Goal: Information Seeking & Learning: Find specific fact

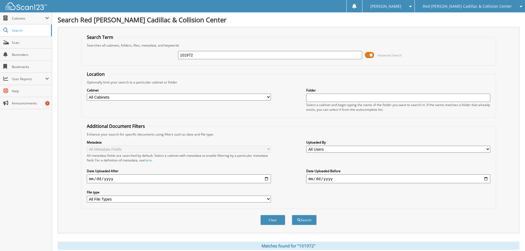
drag, startPoint x: 205, startPoint y: 62, endPoint x: 169, endPoint y: 64, distance: 36.4
click at [167, 64] on fieldset "Search Term Searches all cabinets, folders, files, metadata, and keywords 10197…" at bounding box center [288, 49] width 415 height 31
drag, startPoint x: 209, startPoint y: 55, endPoint x: 161, endPoint y: 56, distance: 47.7
click at [161, 56] on div "101972 Advanced Search" at bounding box center [288, 55] width 409 height 15
type input "195480"
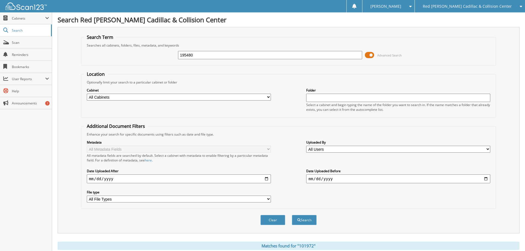
click at [292, 215] on button "Search" at bounding box center [304, 220] width 25 height 10
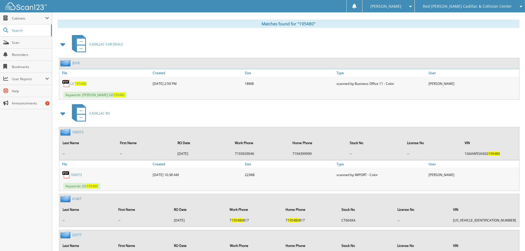
scroll to position [221, 0]
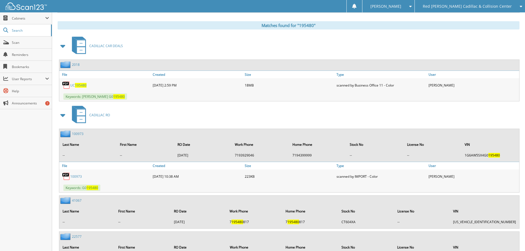
click at [61, 115] on span at bounding box center [63, 115] width 8 height 10
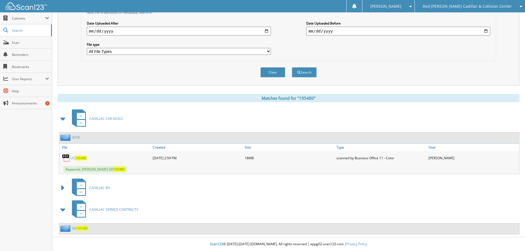
scroll to position [38, 0]
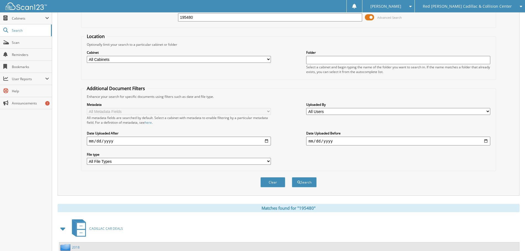
click at [469, 7] on span "Red [PERSON_NAME] Cadillac & Collision Center" at bounding box center [467, 6] width 89 height 3
click at [464, 20] on link "Jaguar Land Rover [US_STATE][GEOGRAPHIC_DATA]" at bounding box center [470, 17] width 110 height 10
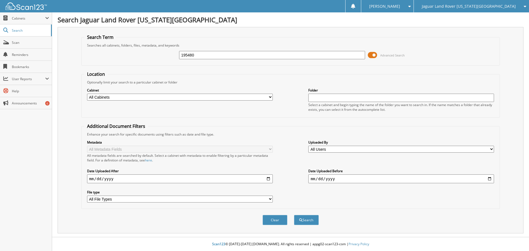
type input "195480"
click at [294, 215] on button "Search" at bounding box center [306, 220] width 25 height 10
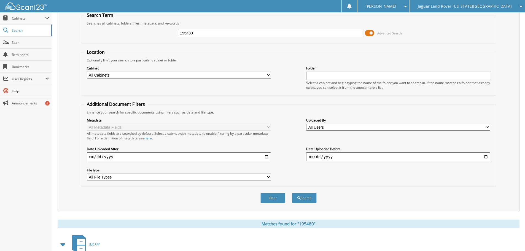
scroll to position [138, 0]
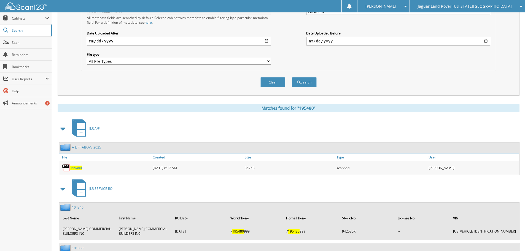
click at [77, 170] on span "195480" at bounding box center [76, 168] width 12 height 5
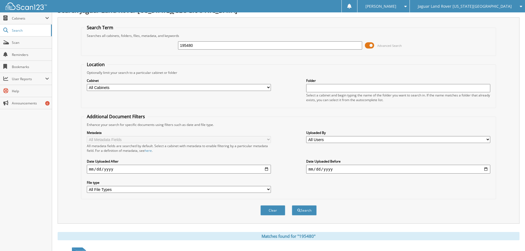
scroll to position [0, 0]
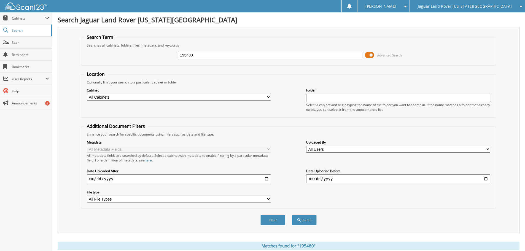
drag, startPoint x: 211, startPoint y: 50, endPoint x: 190, endPoint y: 54, distance: 21.3
click at [191, 54] on div "195480" at bounding box center [270, 54] width 184 height 9
drag, startPoint x: 214, startPoint y: 57, endPoint x: 165, endPoint y: 55, distance: 49.2
click at [165, 55] on div "195480 Advanced Search" at bounding box center [288, 55] width 409 height 15
type input "A"
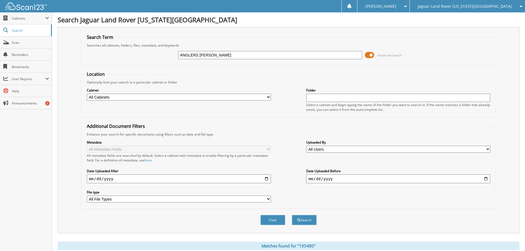
type input "ANGLERS COVEY"
click at [292, 215] on button "Search" at bounding box center [304, 220] width 25 height 10
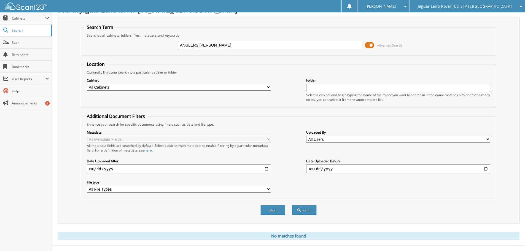
scroll to position [18, 0]
